Goal: Information Seeking & Learning: Learn about a topic

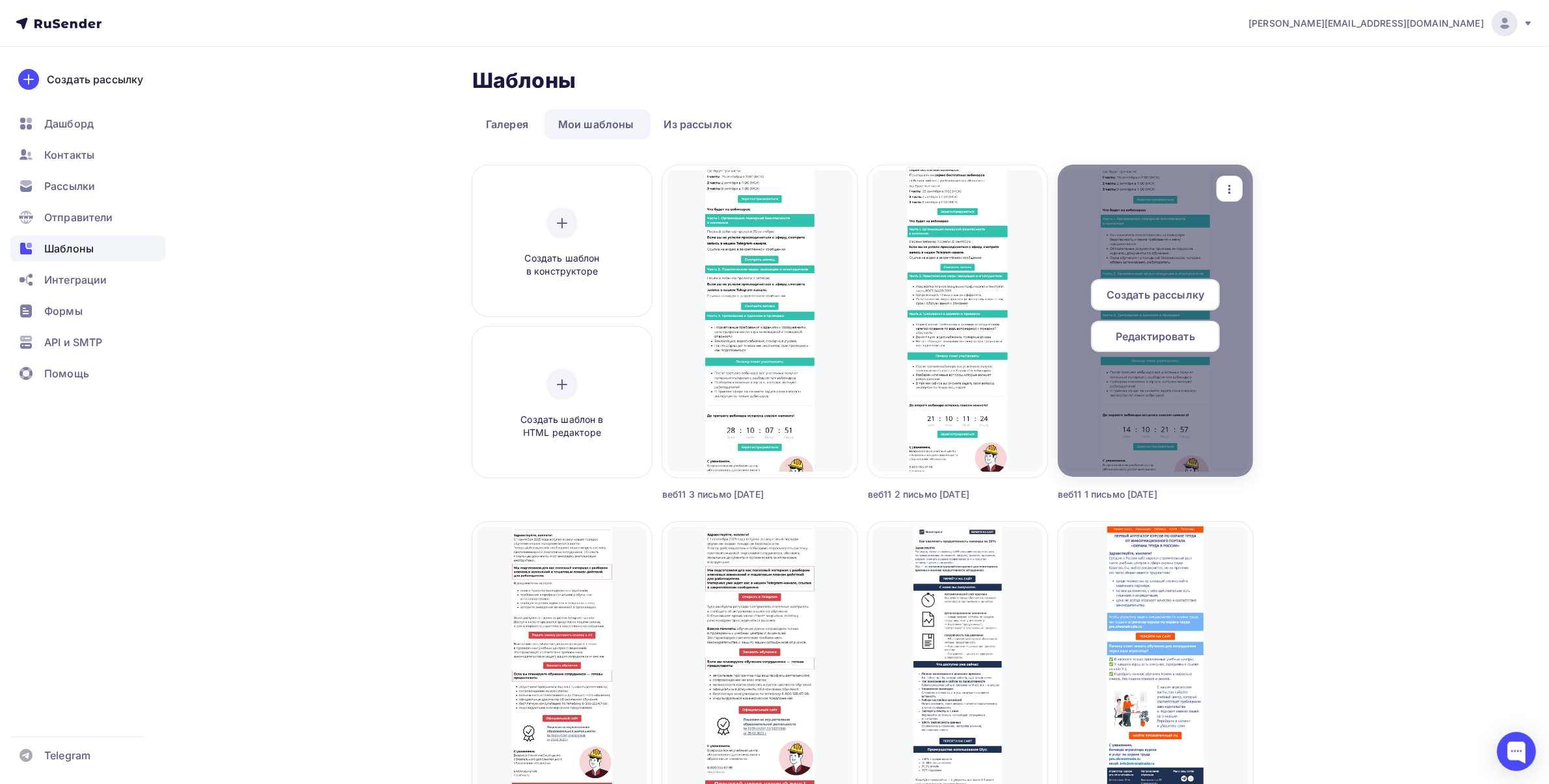
click at [1231, 190] on icon "button" at bounding box center [1229, 189] width 15 height 15
click at [1262, 248] on div "Предпросмотр" at bounding box center [1297, 253] width 80 height 15
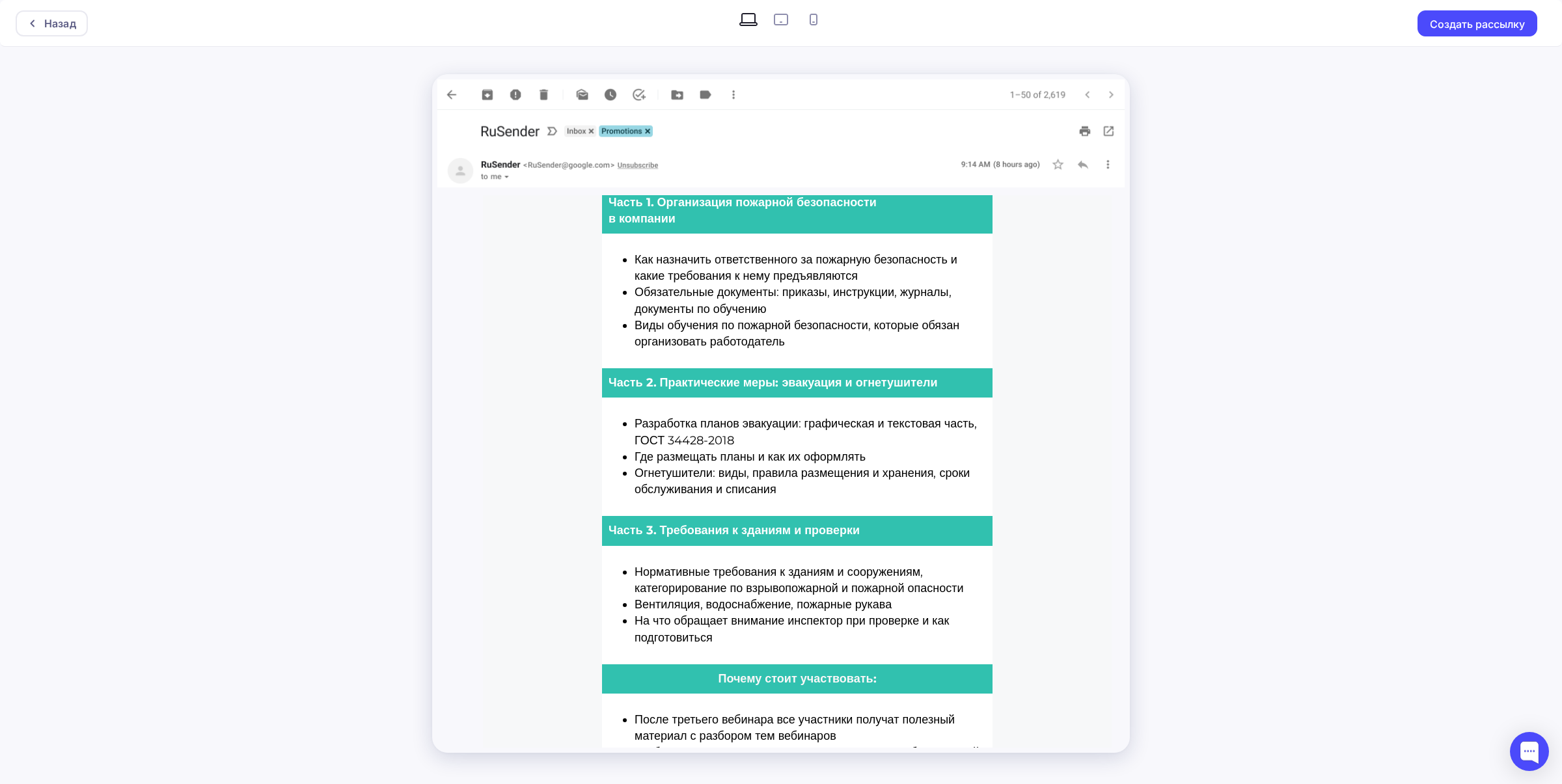
scroll to position [546, 0]
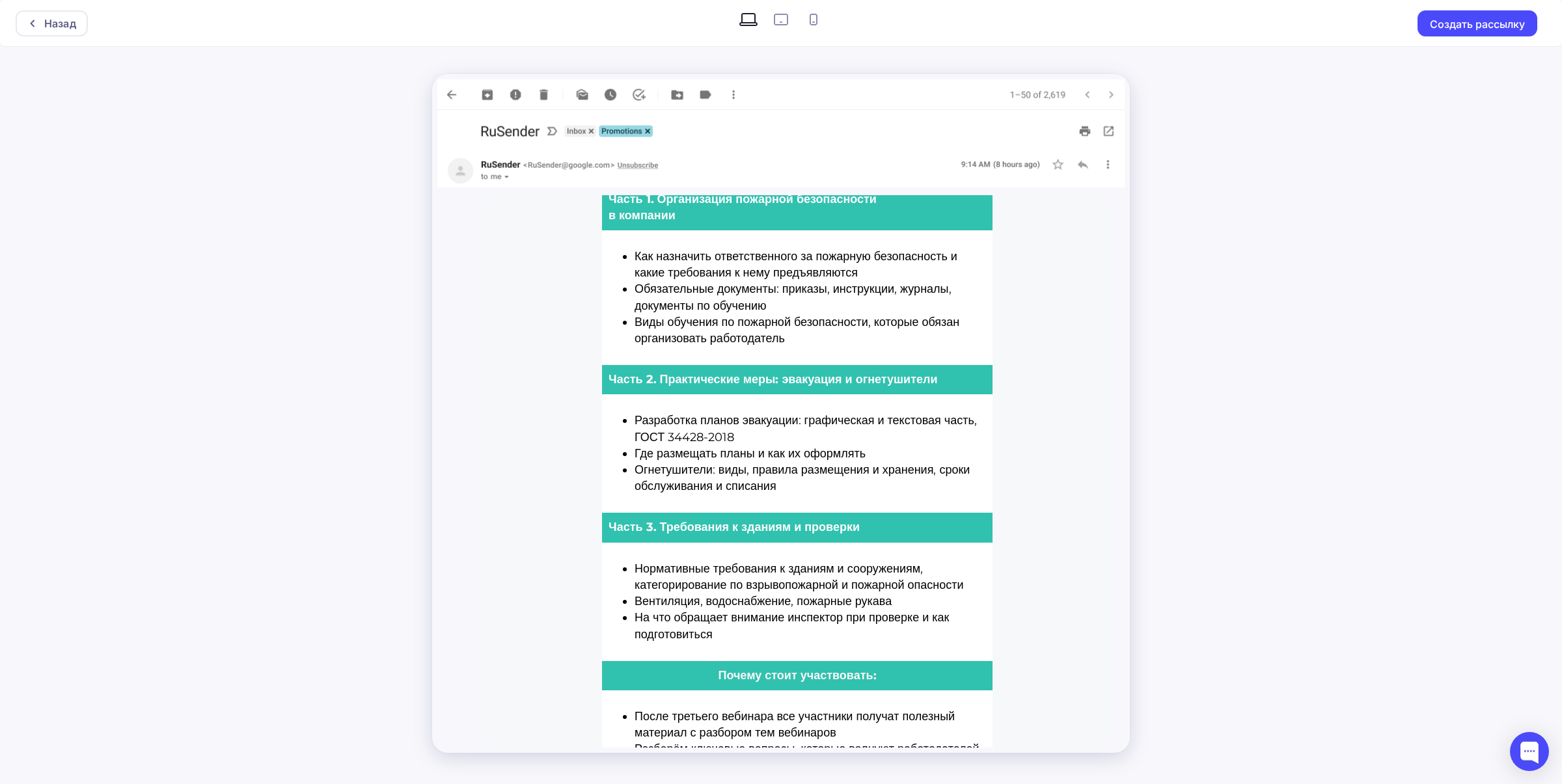
drag, startPoint x: 1110, startPoint y: 344, endPoint x: 1605, endPoint y: 670, distance: 592.7
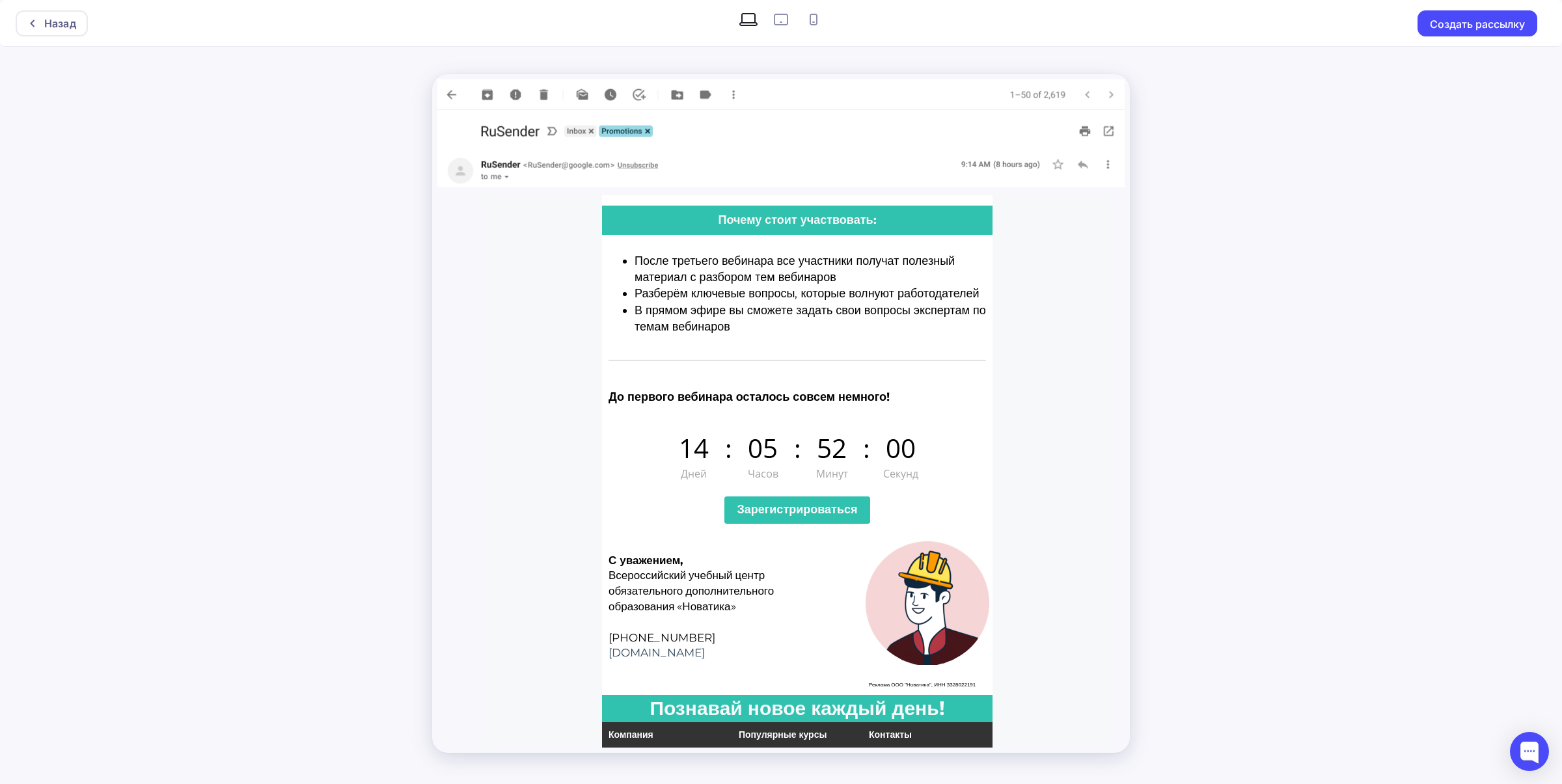
scroll to position [1006, 0]
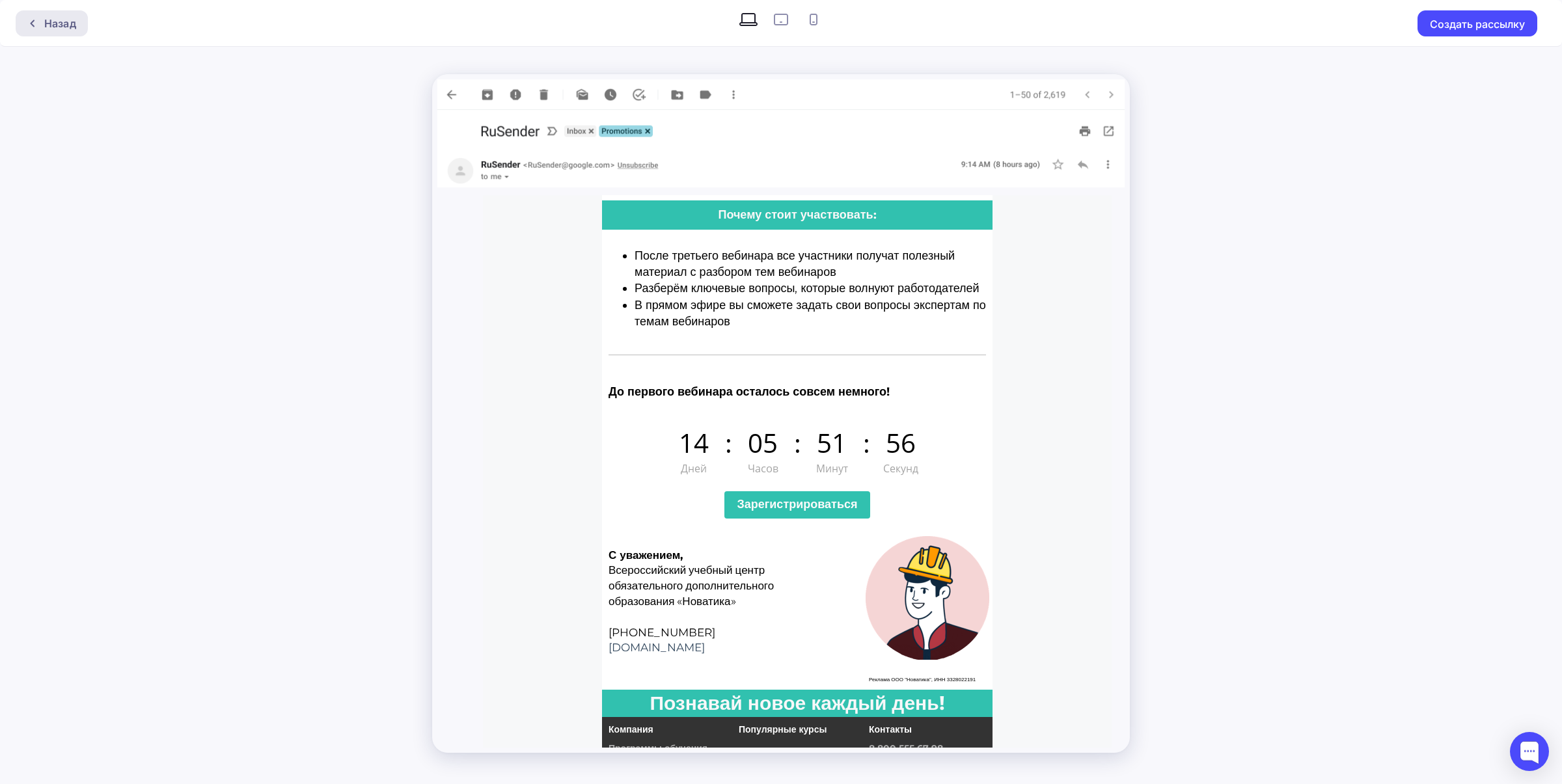
drag, startPoint x: 53, startPoint y: 21, endPoint x: 67, endPoint y: 21, distance: 14.0
click at [53, 21] on div "Назад" at bounding box center [60, 23] width 32 height 15
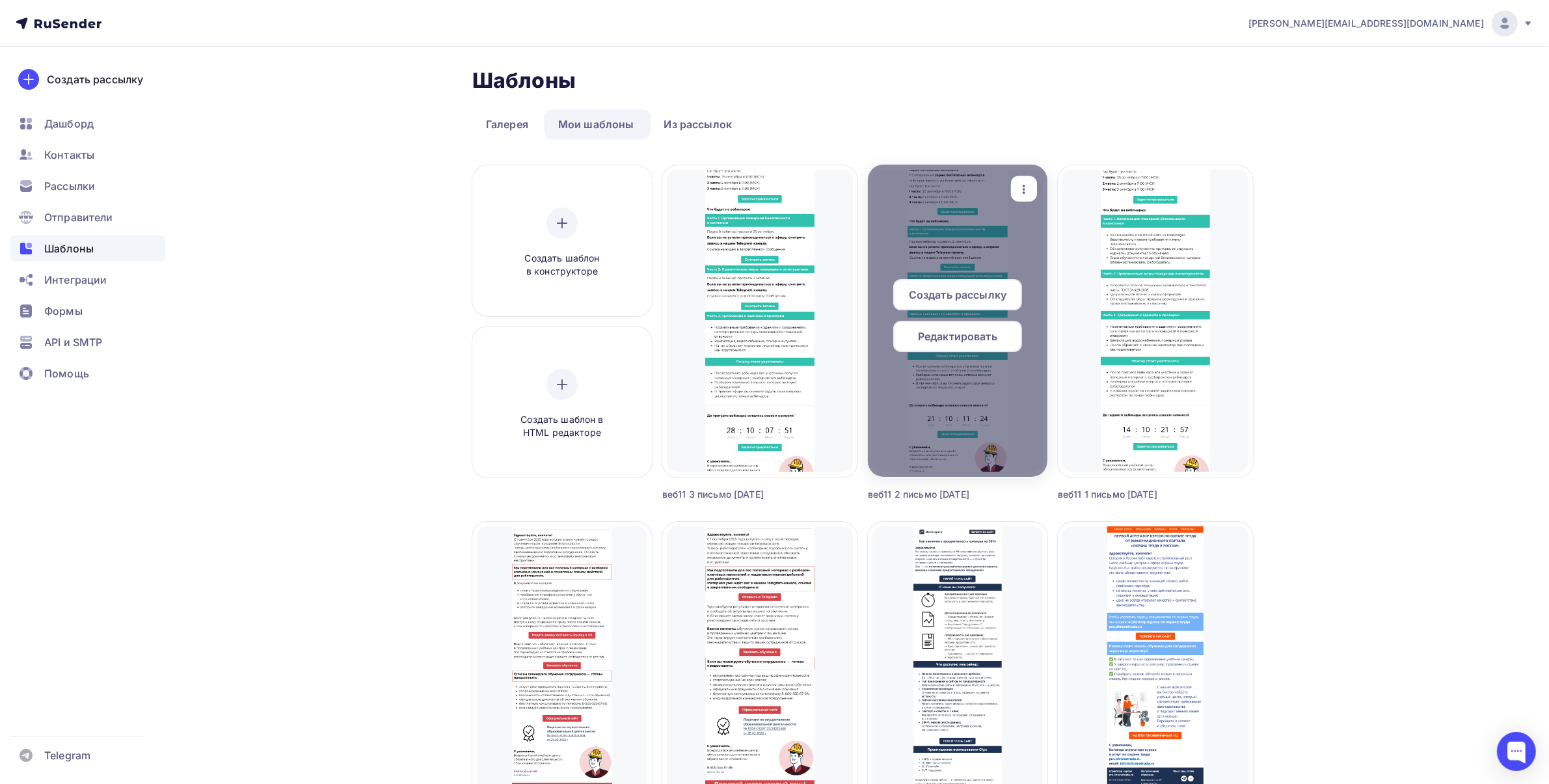
drag, startPoint x: 1034, startPoint y: 183, endPoint x: 1036, endPoint y: 208, distance: 25.1
click at [1032, 183] on icon "button" at bounding box center [1023, 189] width 15 height 15
click at [1094, 255] on div "Предпросмотр" at bounding box center [1091, 253] width 80 height 15
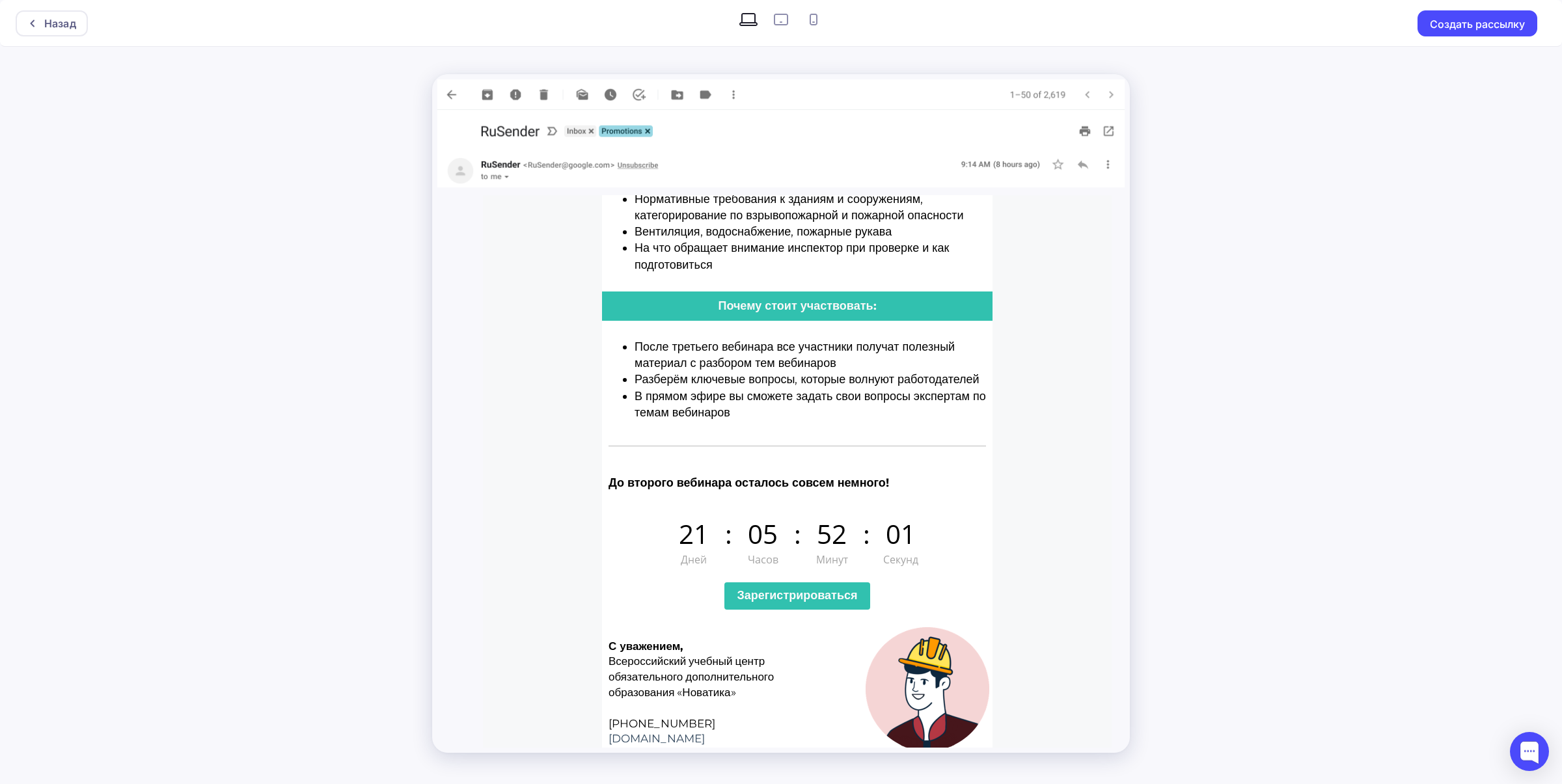
scroll to position [944, 0]
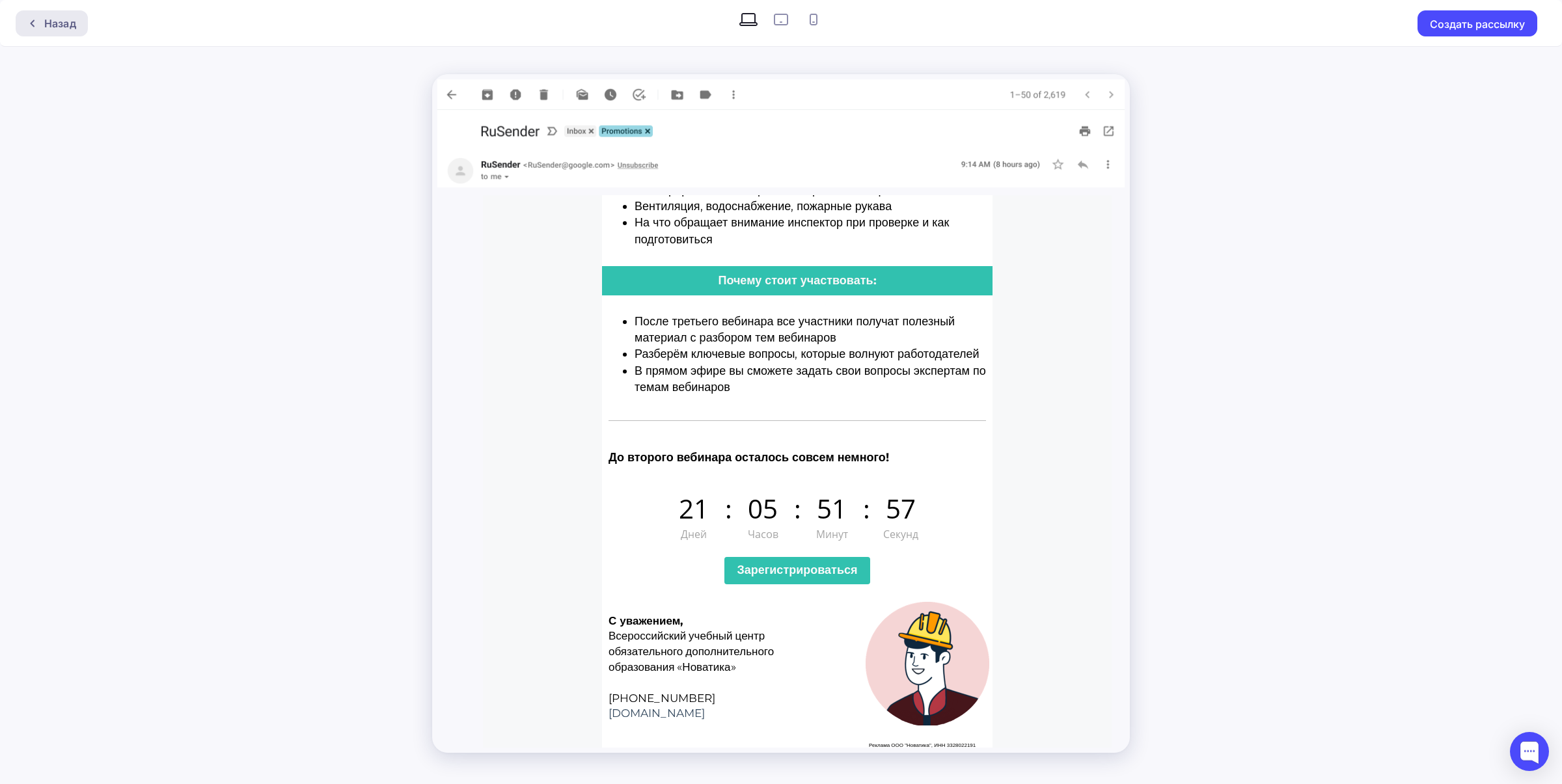
drag, startPoint x: 7, startPoint y: 2, endPoint x: 52, endPoint y: 14, distance: 46.6
click at [52, 14] on div "Назад" at bounding box center [51, 24] width 72 height 26
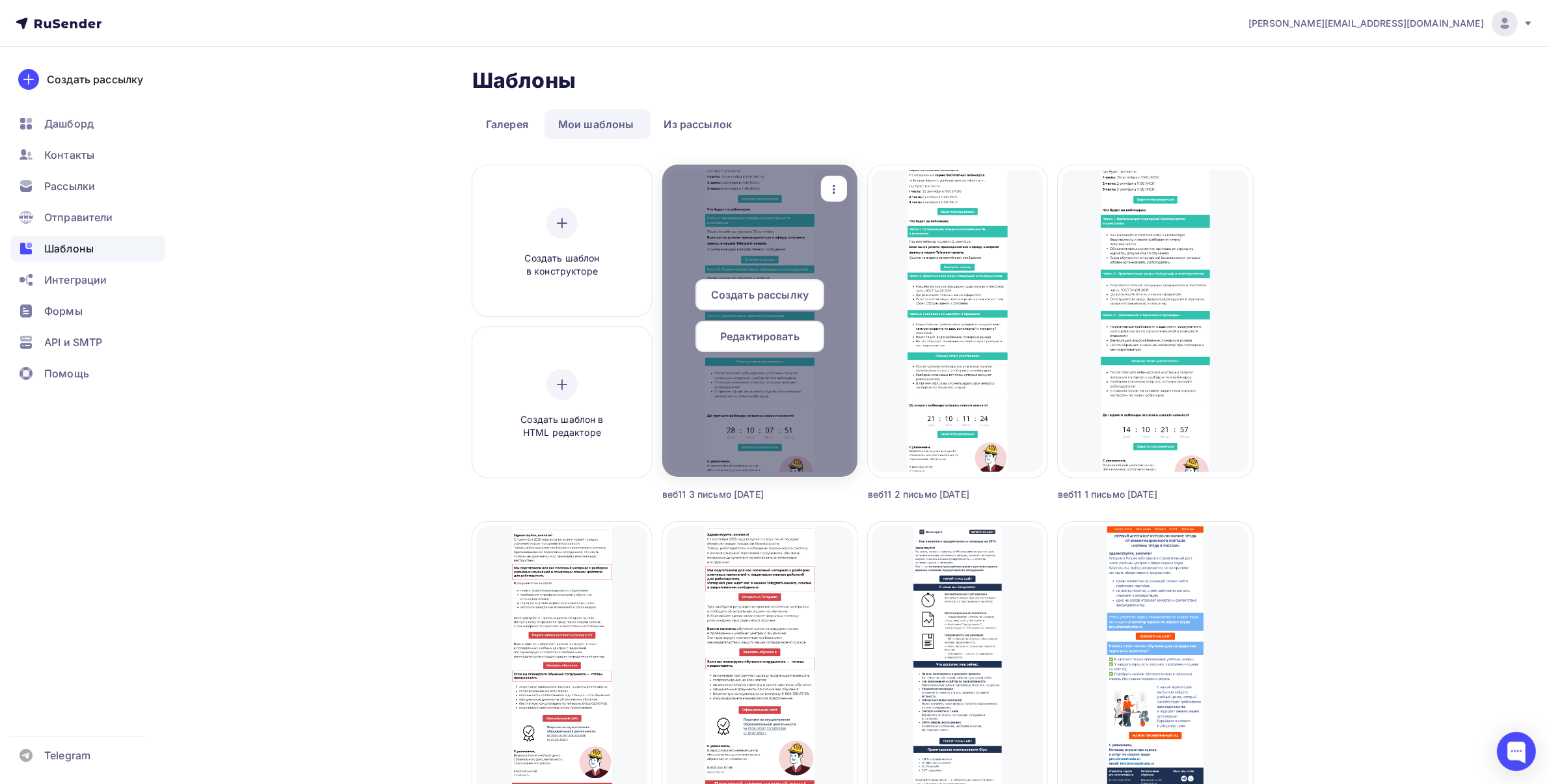
click at [842, 182] on icon "button" at bounding box center [834, 189] width 15 height 15
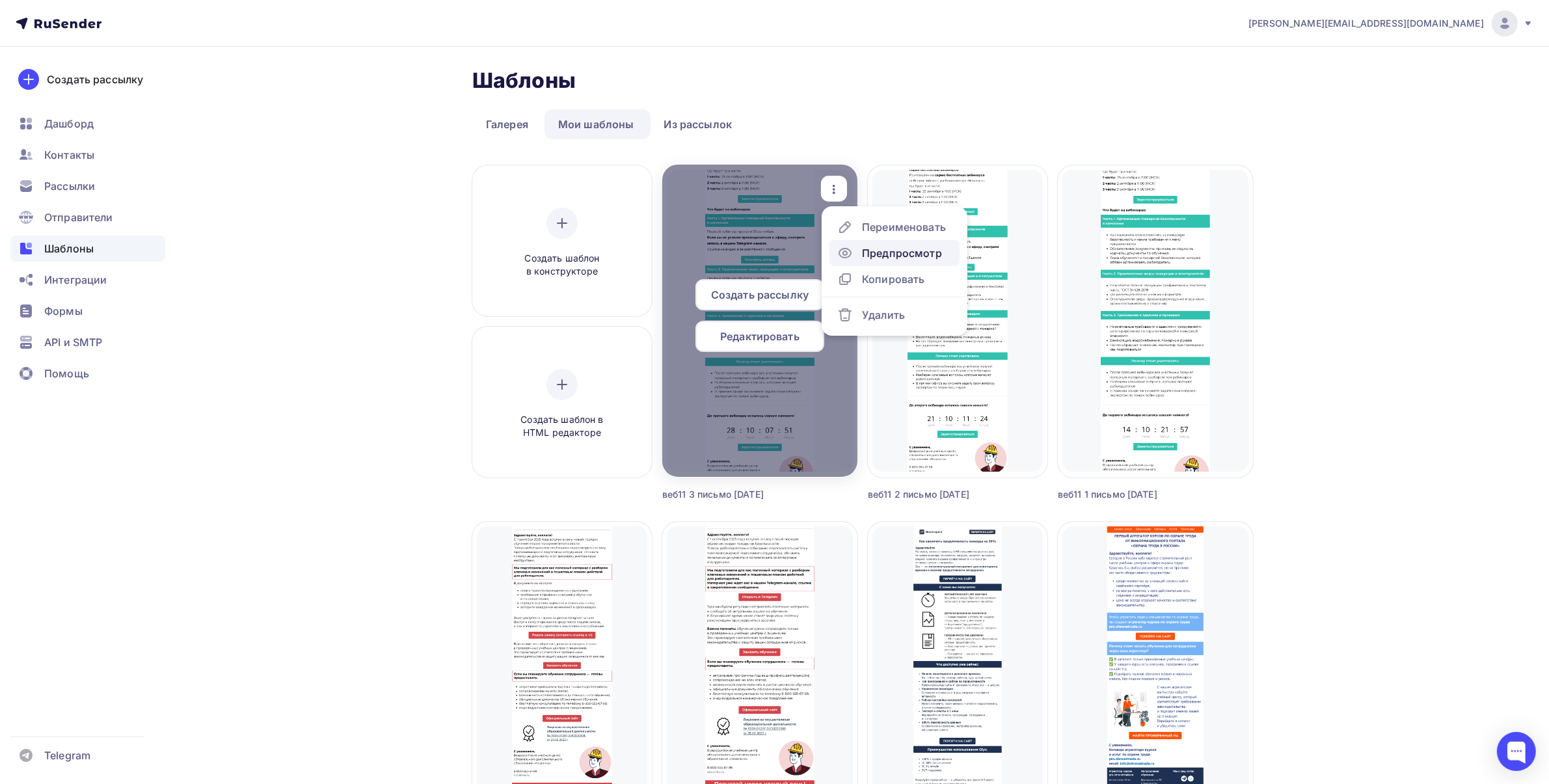
click at [885, 251] on div "Предпросмотр" at bounding box center [901, 253] width 80 height 15
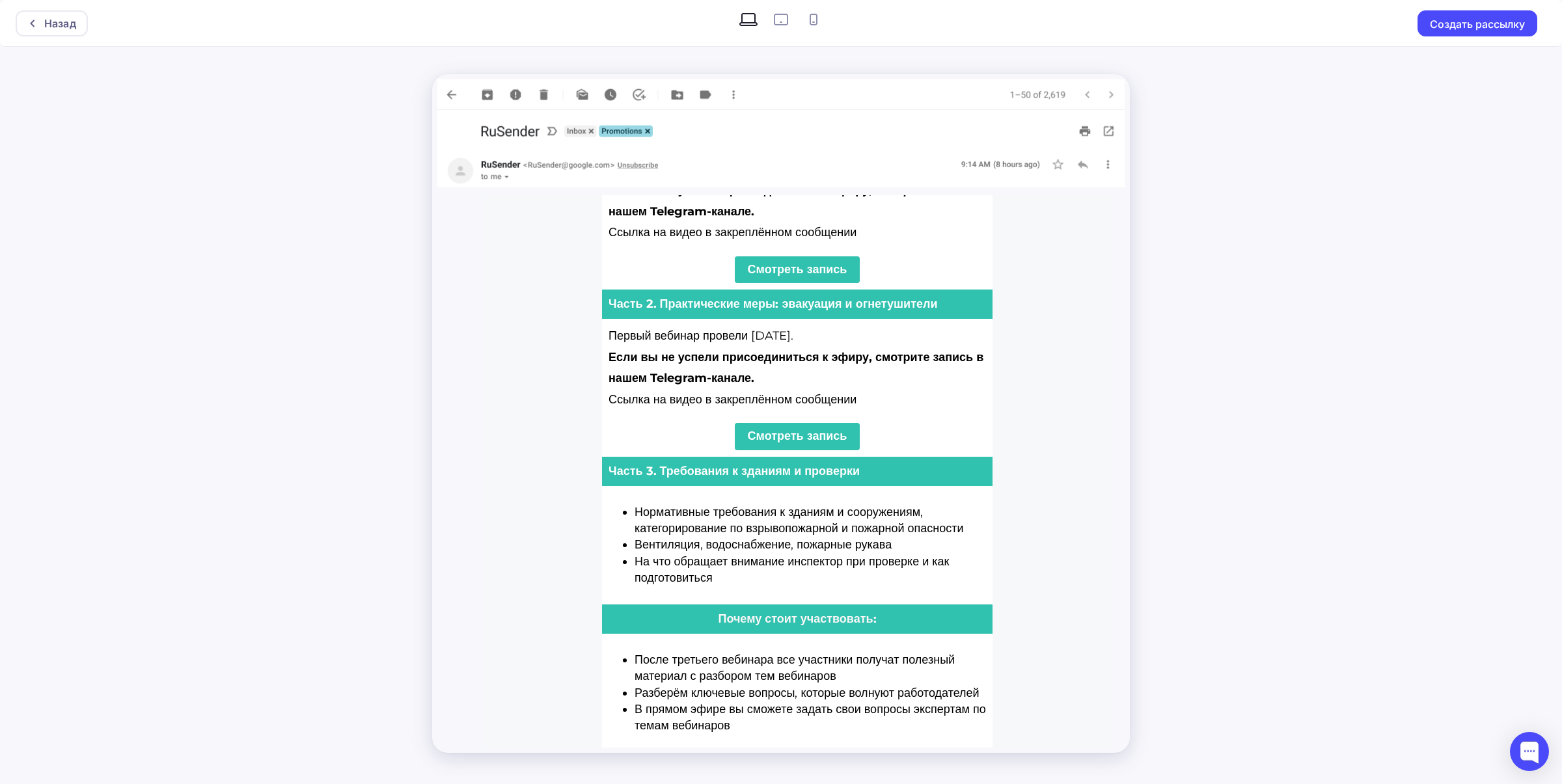
scroll to position [645, 0]
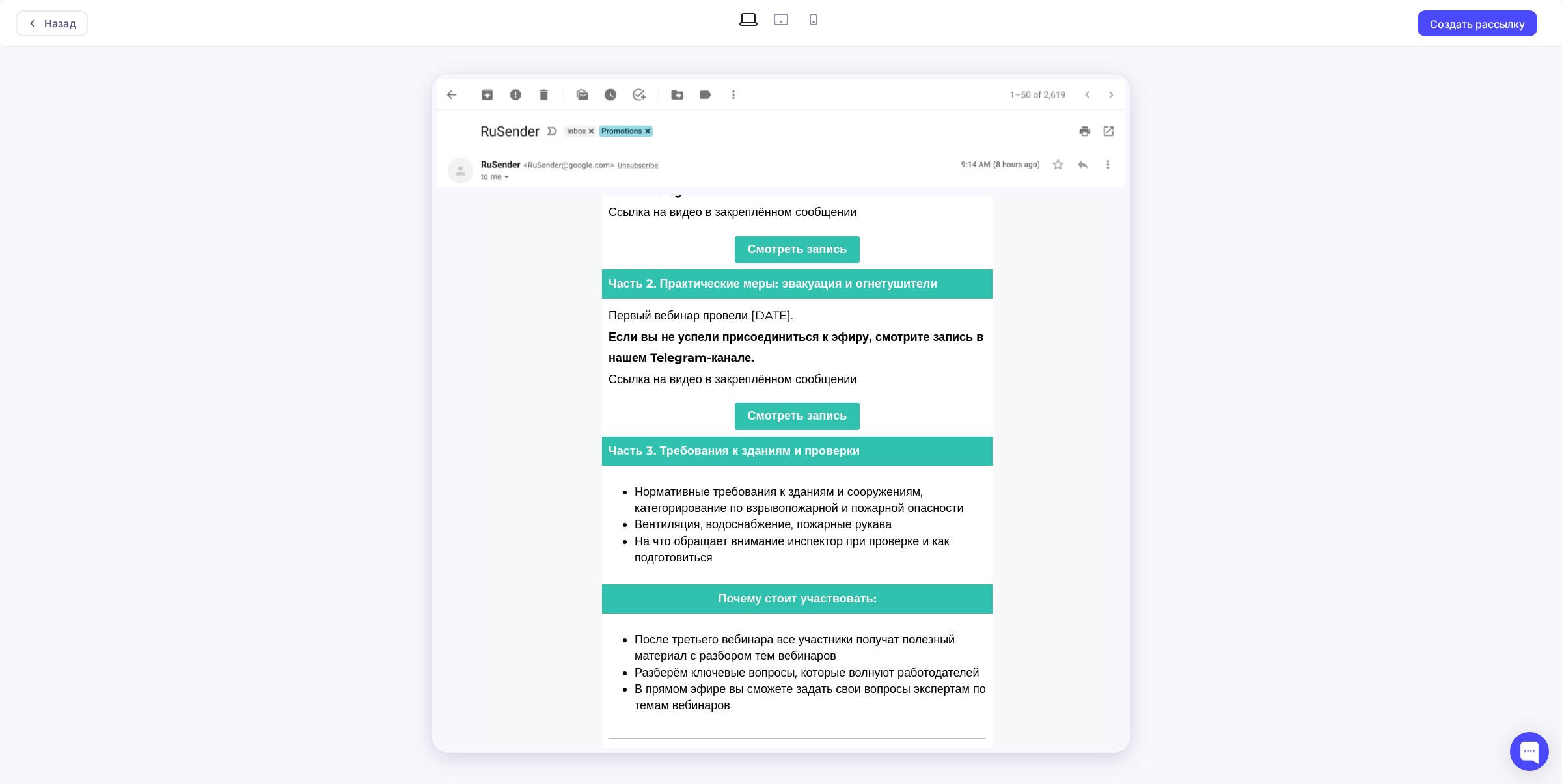
drag, startPoint x: 1102, startPoint y: 322, endPoint x: 1596, endPoint y: 664, distance: 600.8
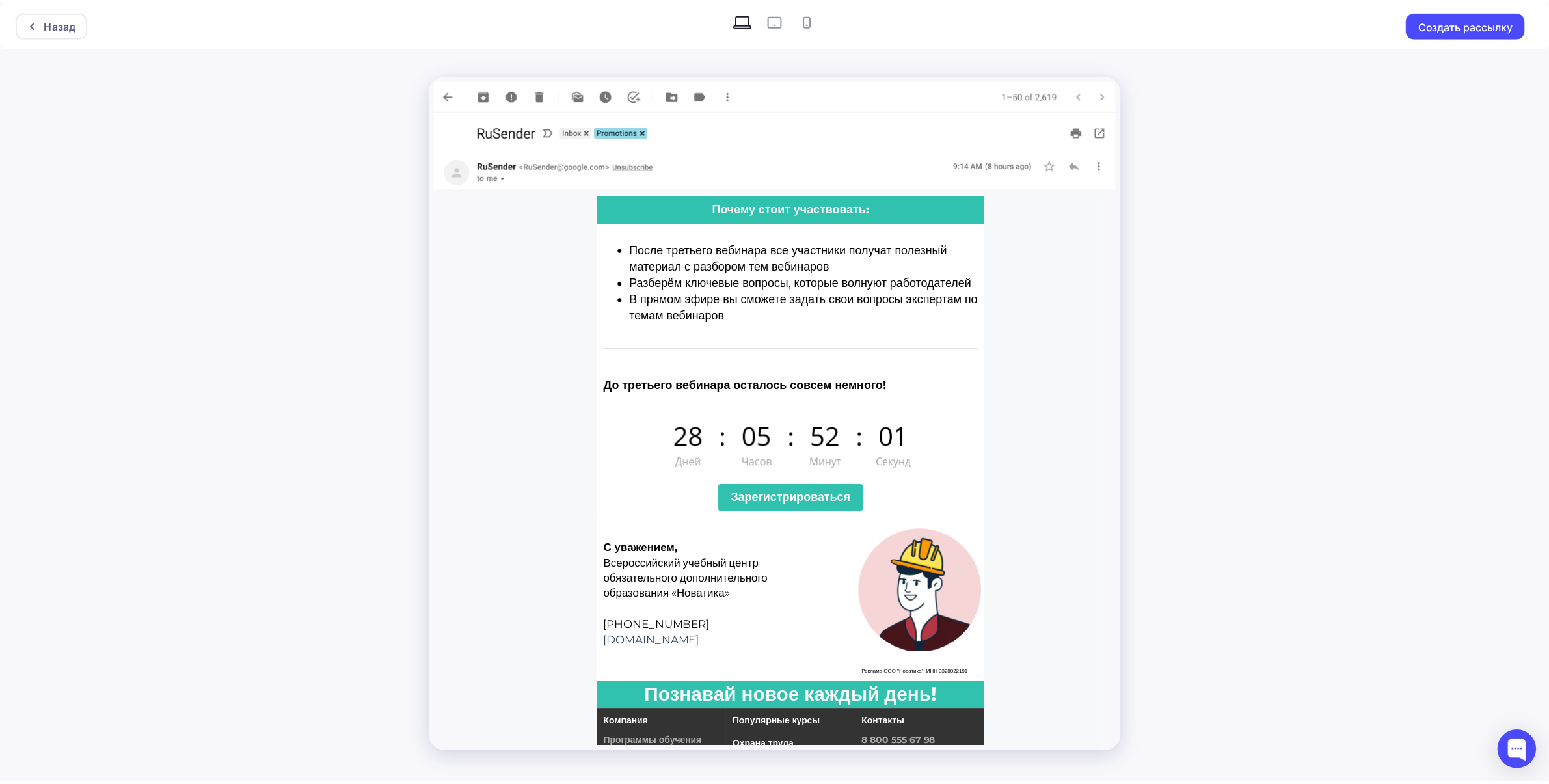
scroll to position [1041, 0]
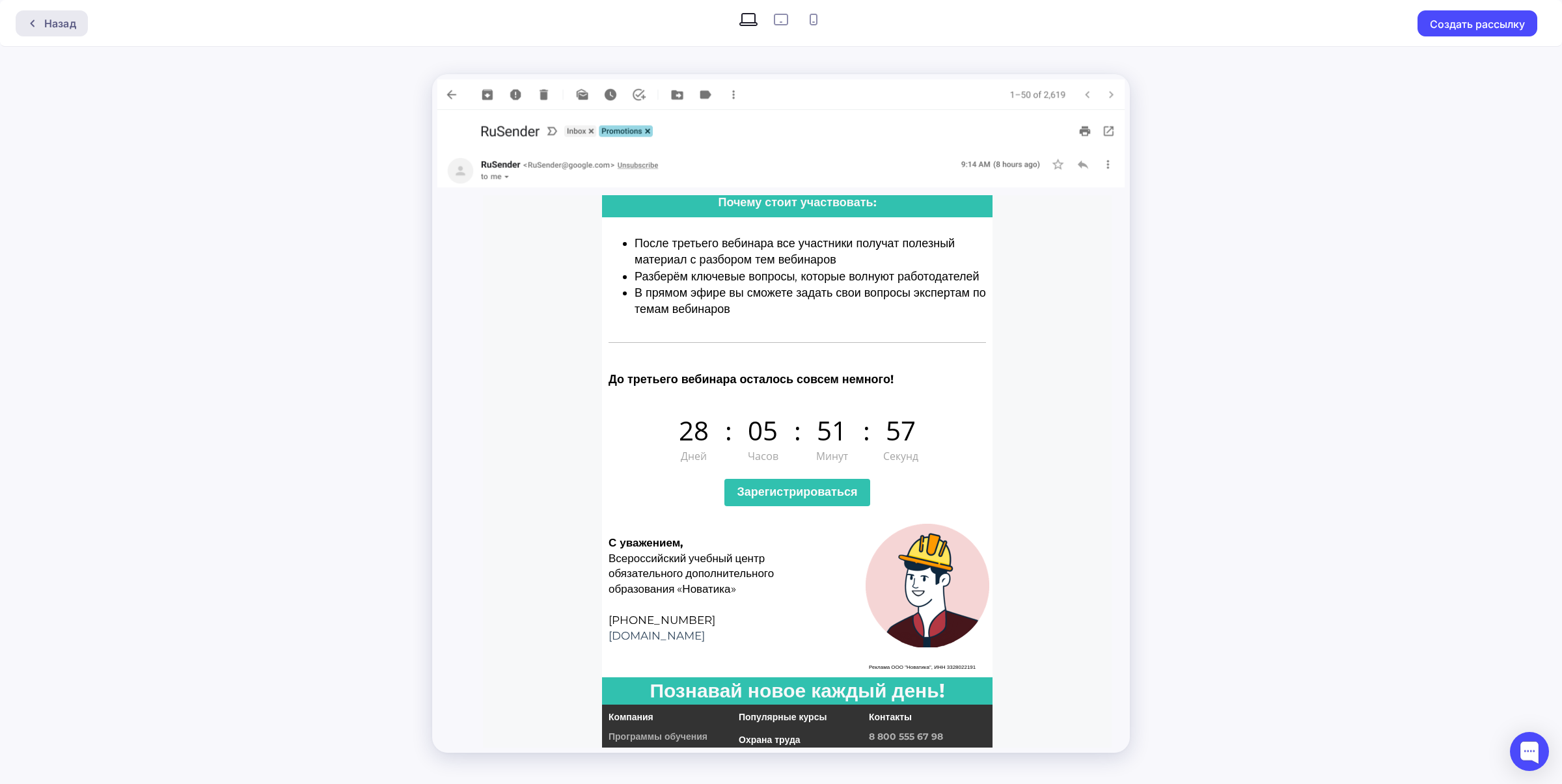
click at [57, 33] on div "Назад" at bounding box center [51, 24] width 72 height 26
